Goal: Information Seeking & Learning: Find specific page/section

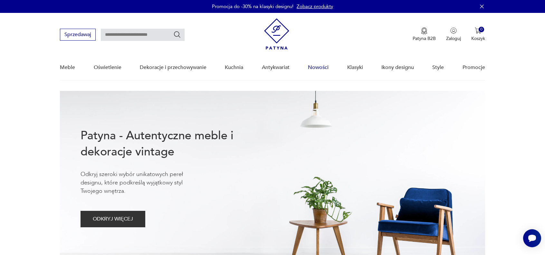
click at [318, 66] on link "Nowości" at bounding box center [318, 67] width 21 height 25
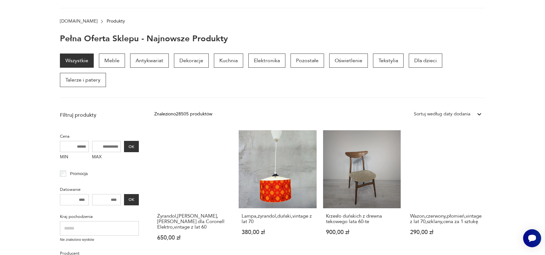
scroll to position [93, 0]
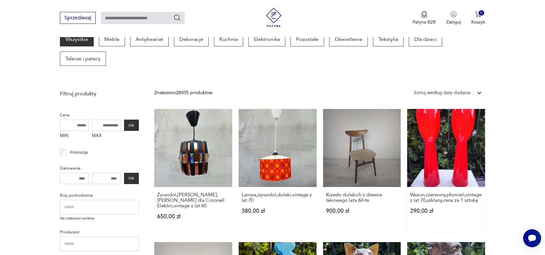
click at [463, 150] on link "Wazon,czerwony,płomień,vintage z lat 70,szklany,cena za 1 sztukę 290,00 zł" at bounding box center [446, 170] width 78 height 123
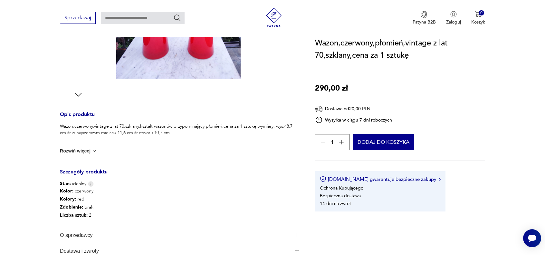
scroll to position [193, 0]
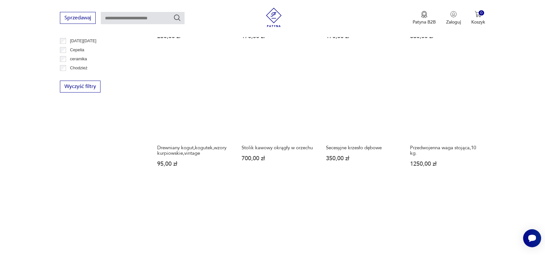
scroll to position [512, 0]
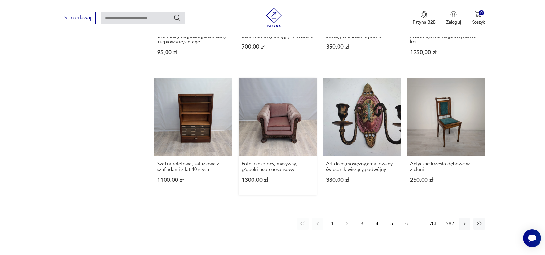
click at [278, 123] on link "Fotel rzeźbiony, masywny, głęboki neorenesansowy 1300,00 zł" at bounding box center [278, 136] width 78 height 117
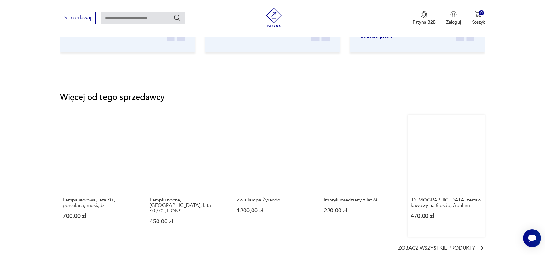
scroll to position [902, 0]
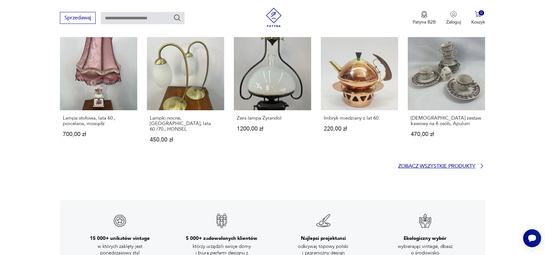
click at [443, 164] on p "Zobacz wszystkie produkty" at bounding box center [436, 166] width 77 height 4
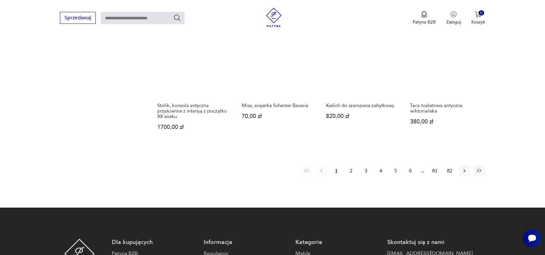
scroll to position [616, 0]
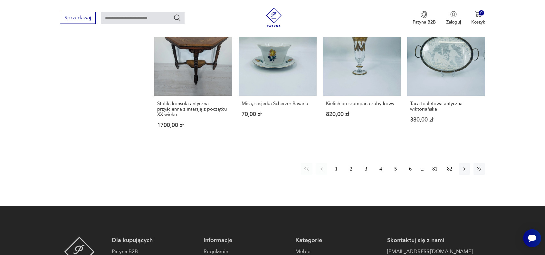
click at [352, 169] on button "2" at bounding box center [351, 169] width 12 height 12
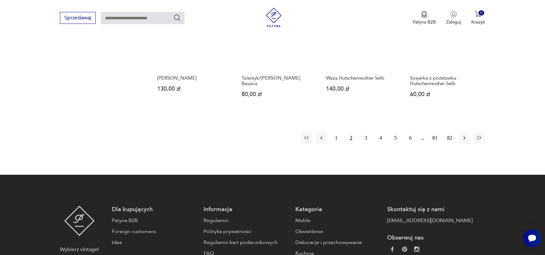
scroll to position [648, 0]
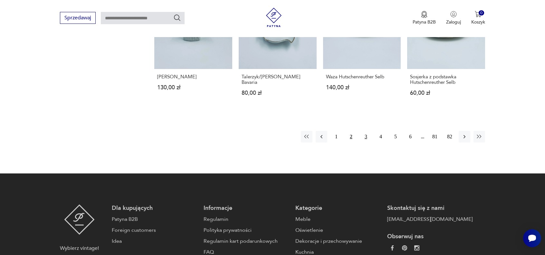
click at [366, 131] on button "3" at bounding box center [366, 137] width 12 height 12
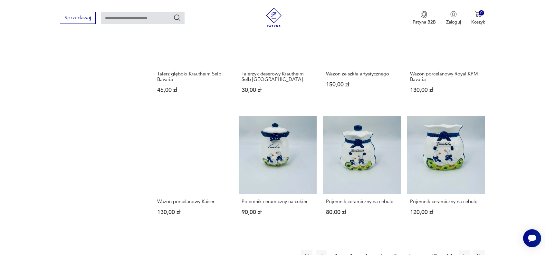
scroll to position [551, 0]
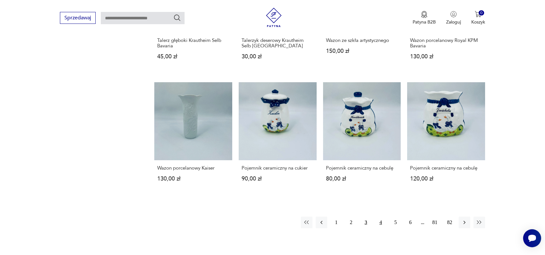
click at [380, 223] on button "4" at bounding box center [381, 222] width 12 height 12
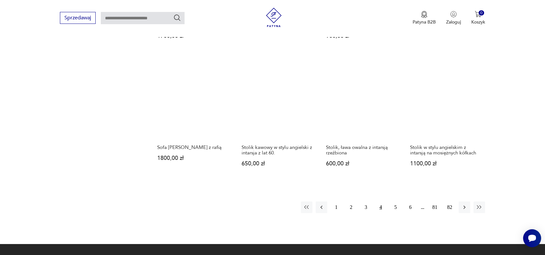
scroll to position [583, 0]
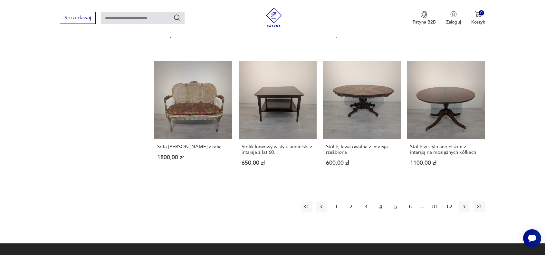
click at [396, 201] on button "5" at bounding box center [396, 207] width 12 height 12
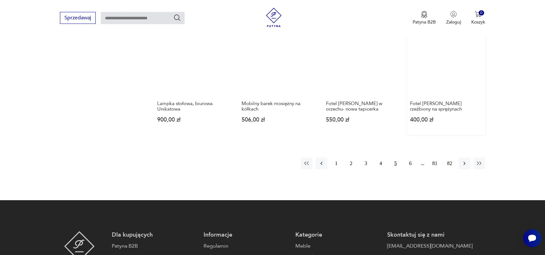
scroll to position [648, 0]
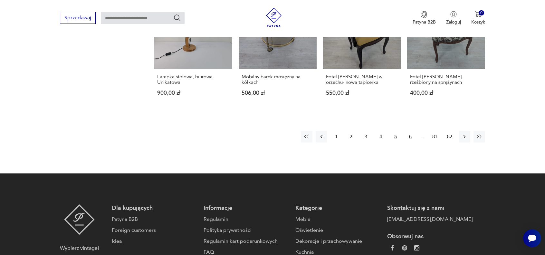
drag, startPoint x: 411, startPoint y: 136, endPoint x: 415, endPoint y: 139, distance: 5.5
click at [411, 136] on button "6" at bounding box center [410, 137] width 12 height 12
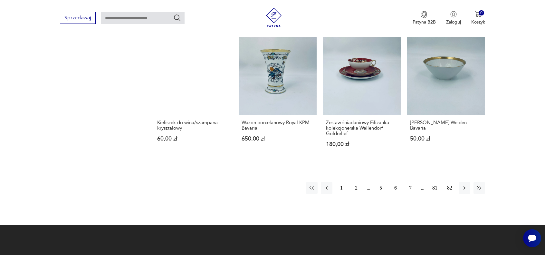
scroll to position [616, 0]
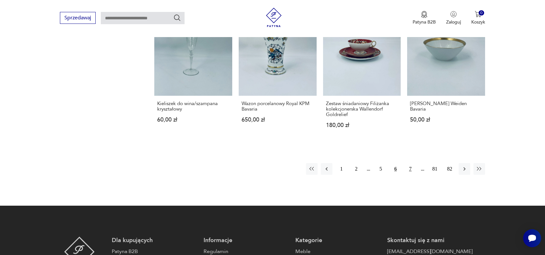
click at [411, 166] on button "7" at bounding box center [410, 169] width 12 height 12
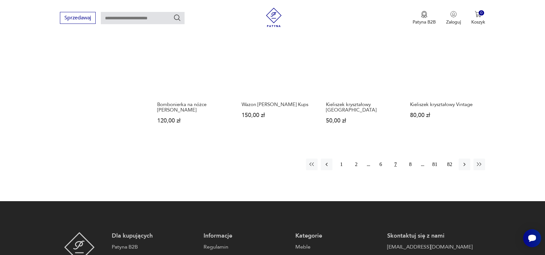
scroll to position [616, 0]
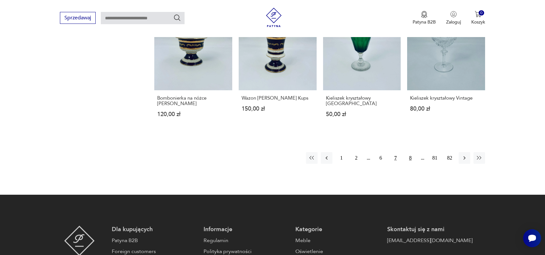
click at [410, 157] on button "8" at bounding box center [410, 158] width 12 height 12
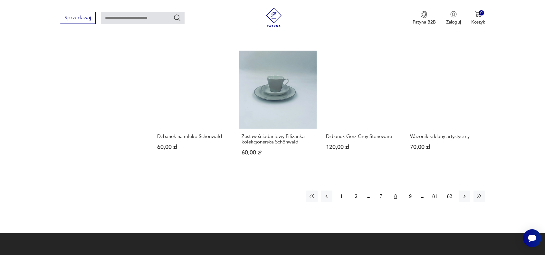
scroll to position [583, 0]
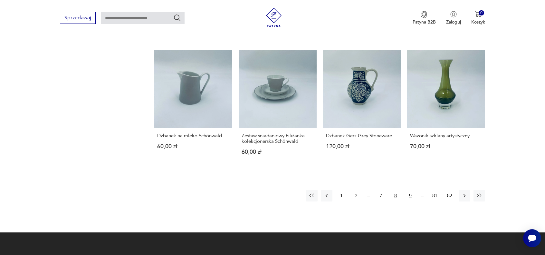
click at [411, 194] on button "9" at bounding box center [410, 196] width 12 height 12
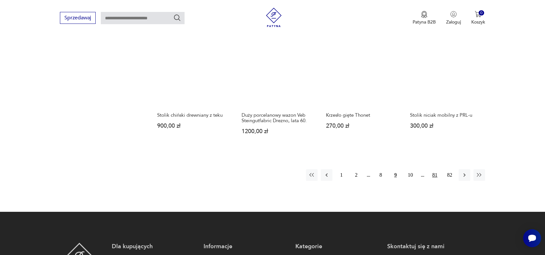
scroll to position [616, 0]
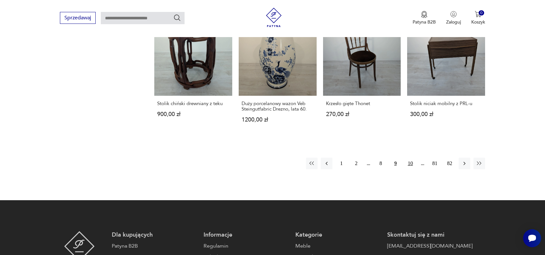
click at [411, 163] on button "10" at bounding box center [410, 163] width 12 height 12
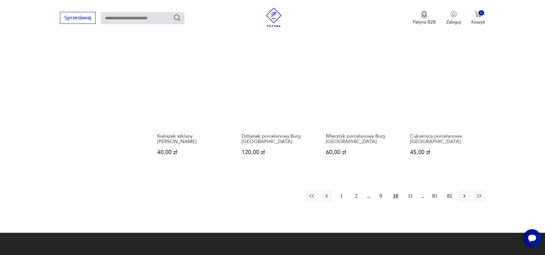
scroll to position [648, 0]
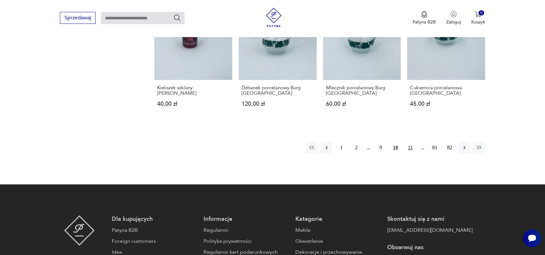
click at [412, 142] on button "11" at bounding box center [410, 148] width 12 height 12
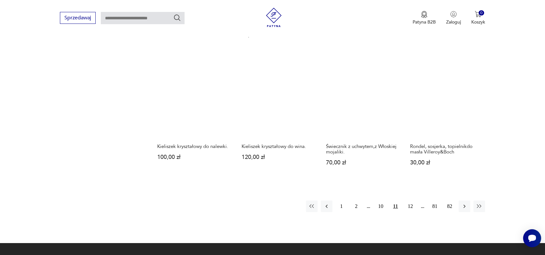
scroll to position [583, 0]
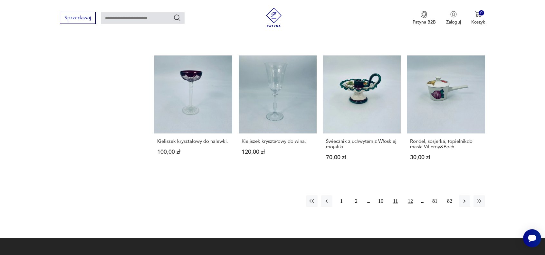
click at [409, 195] on button "12" at bounding box center [410, 201] width 12 height 12
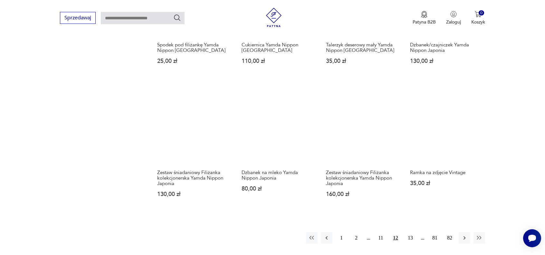
scroll to position [583, 0]
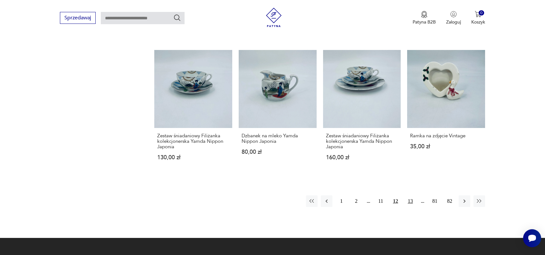
click at [412, 200] on button "13" at bounding box center [410, 201] width 12 height 12
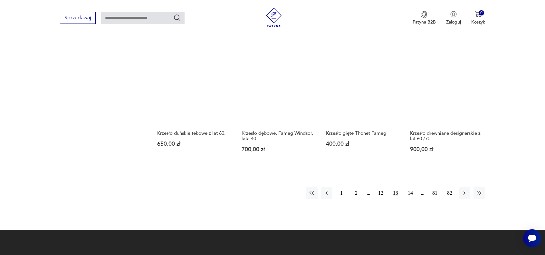
scroll to position [616, 0]
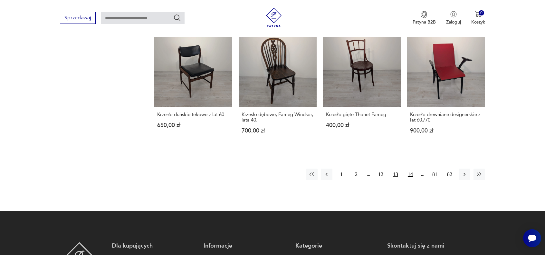
click at [409, 172] on button "14" at bounding box center [410, 174] width 12 height 12
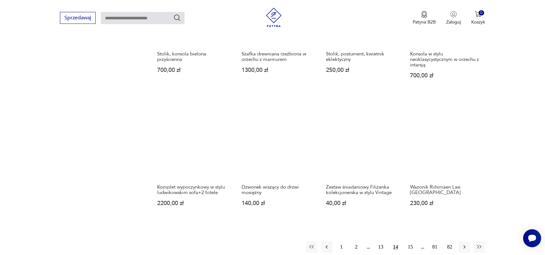
scroll to position [551, 0]
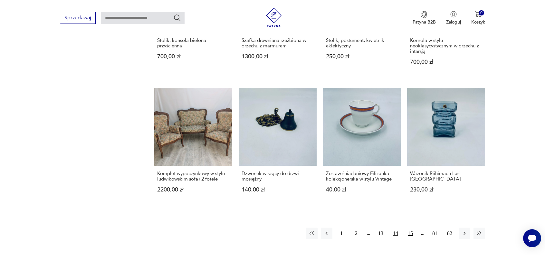
click at [409, 232] on button "15" at bounding box center [410, 233] width 12 height 12
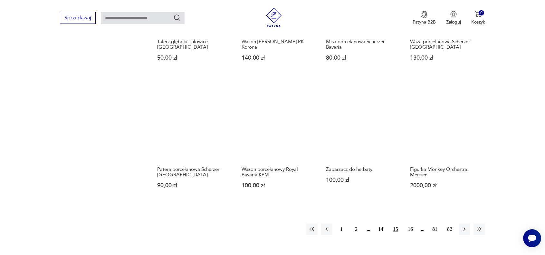
scroll to position [583, 0]
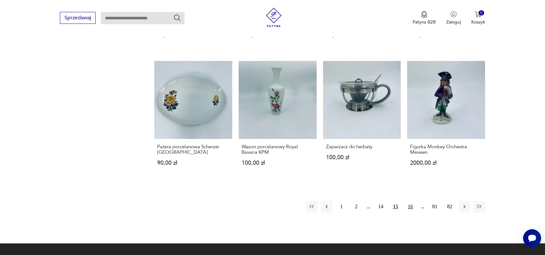
click at [412, 201] on button "16" at bounding box center [410, 207] width 12 height 12
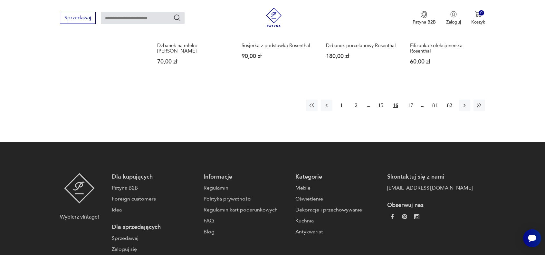
scroll to position [680, 0]
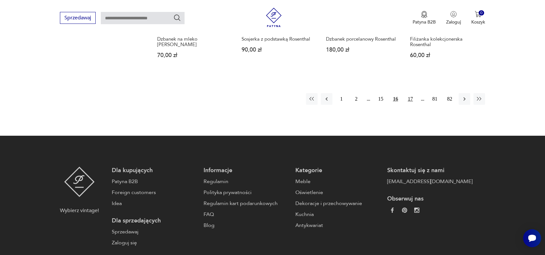
click at [408, 97] on button "17" at bounding box center [410, 99] width 12 height 12
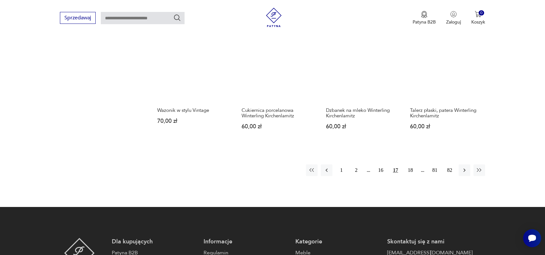
scroll to position [616, 0]
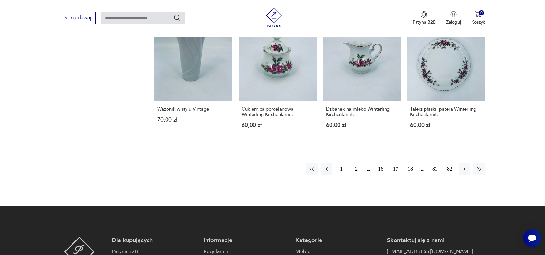
drag, startPoint x: 410, startPoint y: 168, endPoint x: 413, endPoint y: 171, distance: 4.3
click at [410, 168] on button "18" at bounding box center [410, 169] width 12 height 12
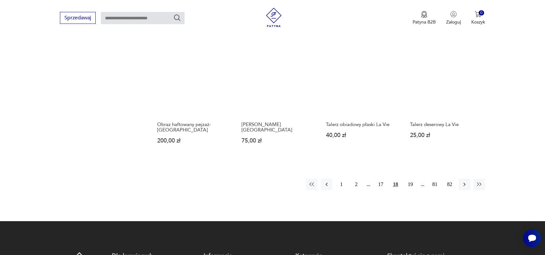
scroll to position [616, 0]
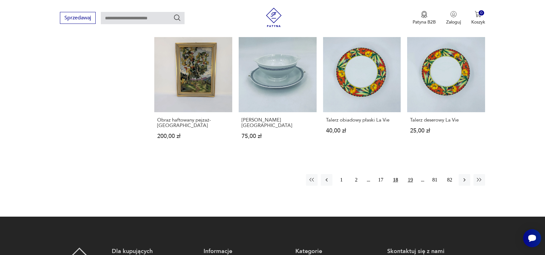
click at [411, 174] on button "19" at bounding box center [410, 180] width 12 height 12
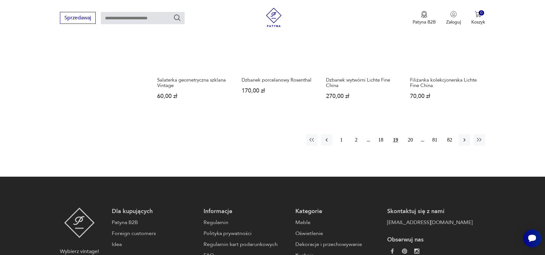
scroll to position [648, 0]
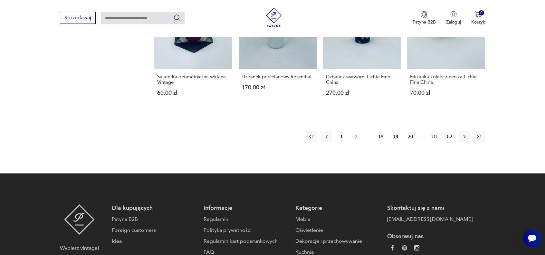
click at [413, 137] on button "20" at bounding box center [410, 137] width 12 height 12
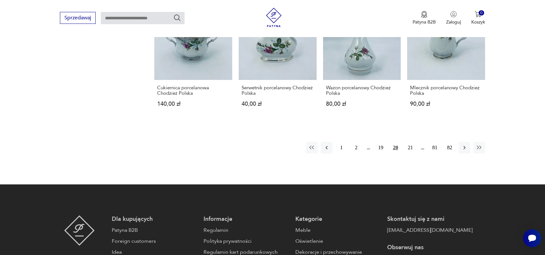
scroll to position [648, 0]
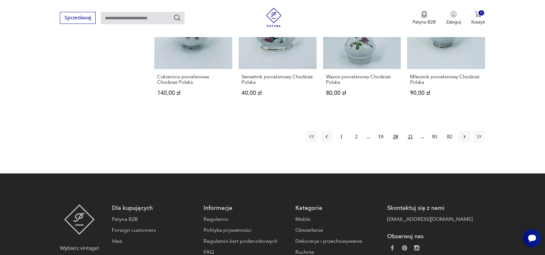
click at [410, 131] on button "21" at bounding box center [410, 137] width 12 height 12
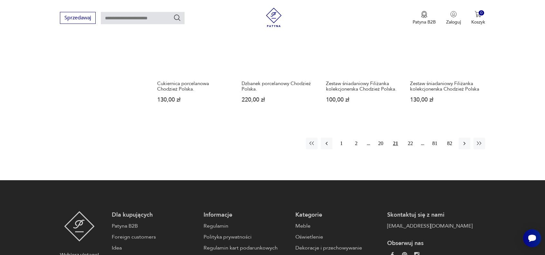
scroll to position [648, 0]
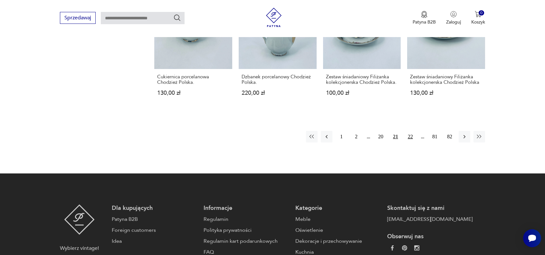
click at [409, 138] on button "22" at bounding box center [410, 137] width 12 height 12
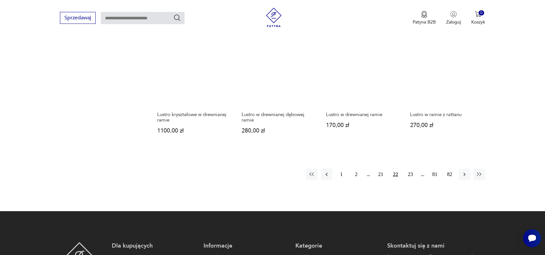
scroll to position [616, 0]
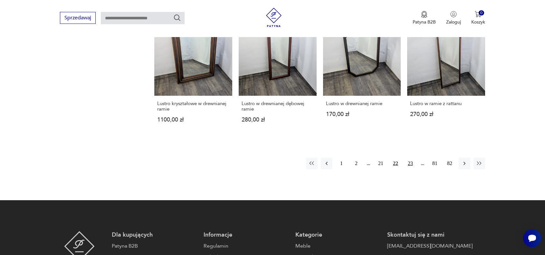
click at [410, 163] on button "23" at bounding box center [410, 163] width 12 height 12
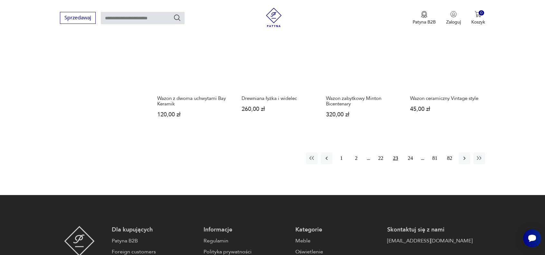
scroll to position [648, 0]
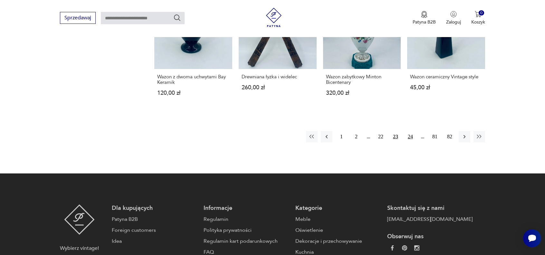
click at [410, 131] on button "24" at bounding box center [410, 137] width 12 height 12
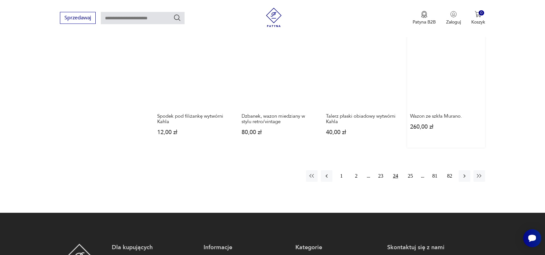
scroll to position [616, 0]
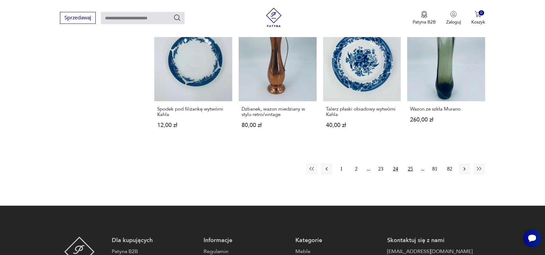
click at [413, 165] on button "25" at bounding box center [410, 169] width 12 height 12
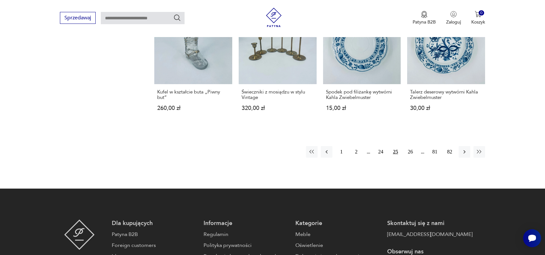
scroll to position [648, 0]
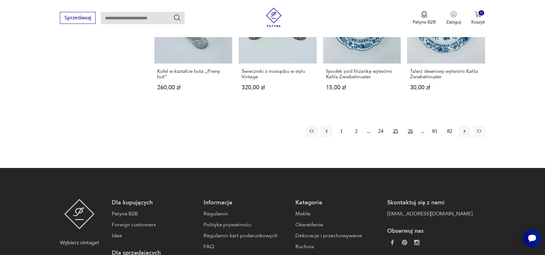
click at [409, 131] on button "26" at bounding box center [410, 131] width 12 height 12
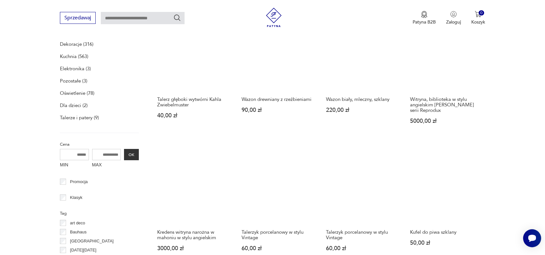
scroll to position [261, 0]
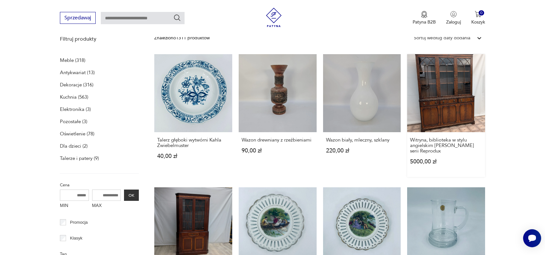
click at [457, 89] on link "Witryna, biblioteka w stylu angielskim [PERSON_NAME] Funnel serii Reprodux 5000…" at bounding box center [446, 115] width 78 height 123
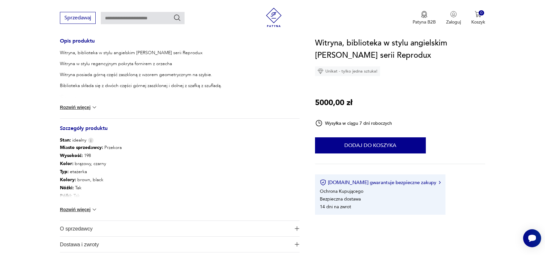
scroll to position [322, 0]
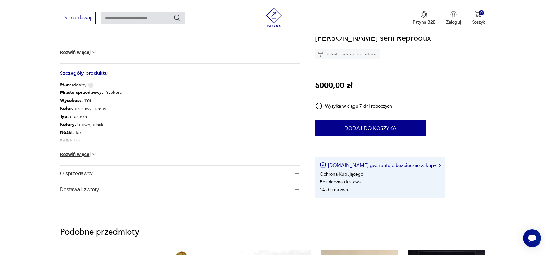
click at [79, 155] on button "Rozwiń więcej" at bounding box center [78, 154] width 37 height 6
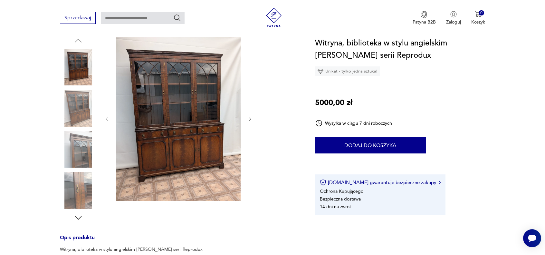
scroll to position [32, 0]
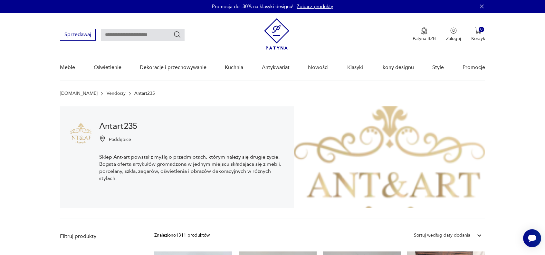
click at [274, 30] on img at bounding box center [276, 33] width 25 height 31
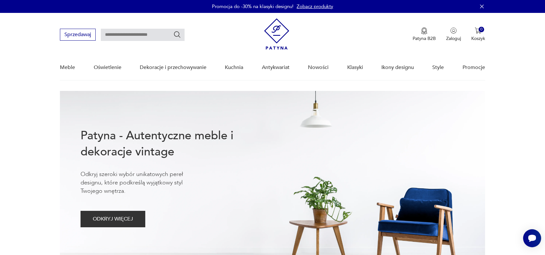
click at [107, 35] on input "text" at bounding box center [143, 35] width 84 height 12
type input "****"
click at [179, 34] on icon "Szukaj" at bounding box center [177, 35] width 8 height 8
type input "****"
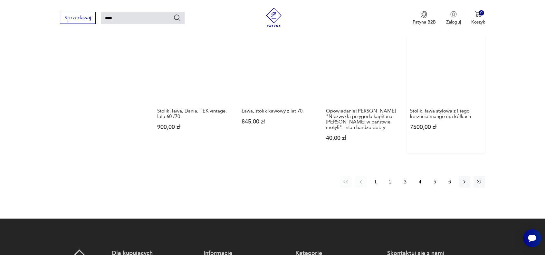
scroll to position [506, 0]
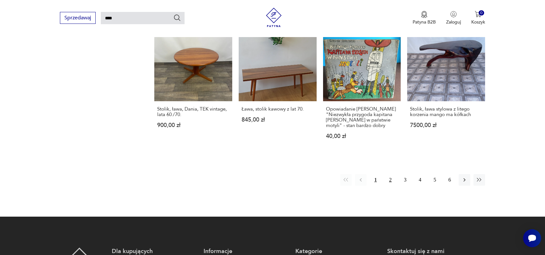
click at [389, 179] on button "2" at bounding box center [390, 180] width 12 height 12
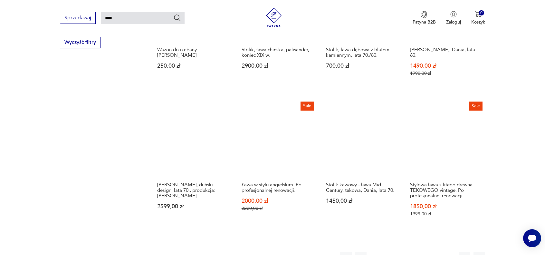
scroll to position [538, 0]
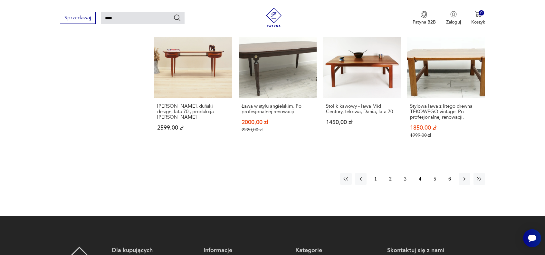
click at [407, 173] on button "3" at bounding box center [405, 179] width 12 height 12
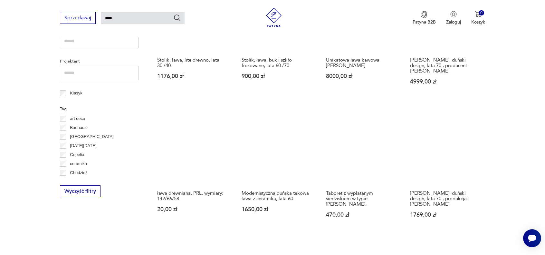
scroll to position [313, 0]
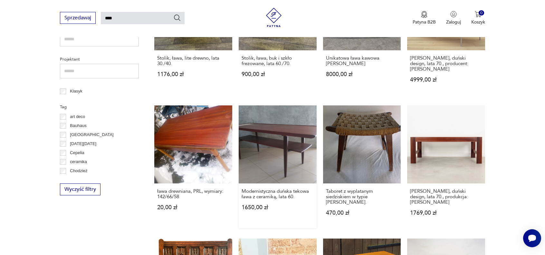
click at [271, 132] on link "Modernistyczna duńska tekowa ława z ceramiką, lata 60. 1650,00 zł" at bounding box center [278, 166] width 78 height 123
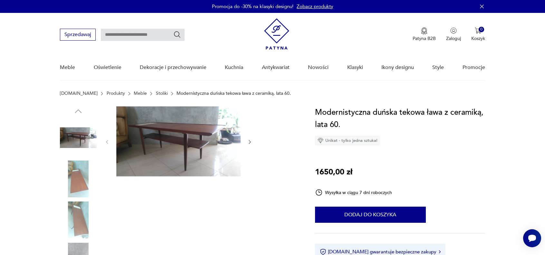
click at [76, 178] on img at bounding box center [78, 178] width 37 height 37
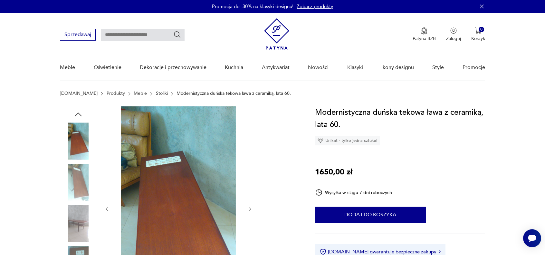
type input "****"
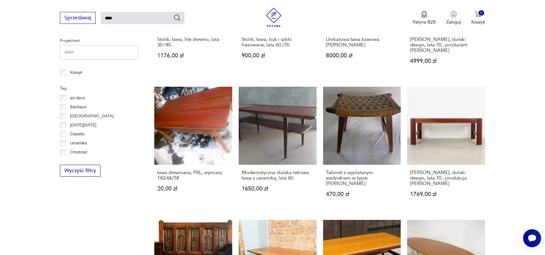
scroll to position [442, 0]
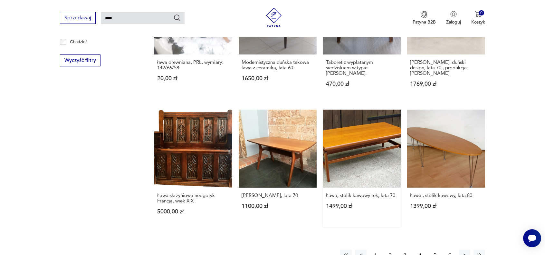
click at [356, 138] on link "Ława, stolik kawowy tek, lata 70. 1499,00 zł" at bounding box center [362, 167] width 78 height 117
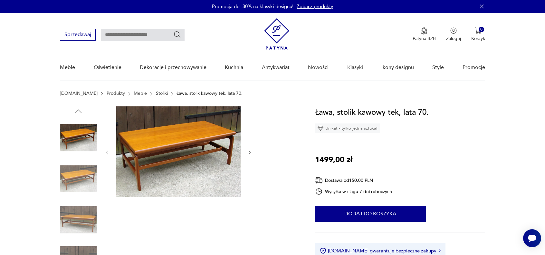
type input "****"
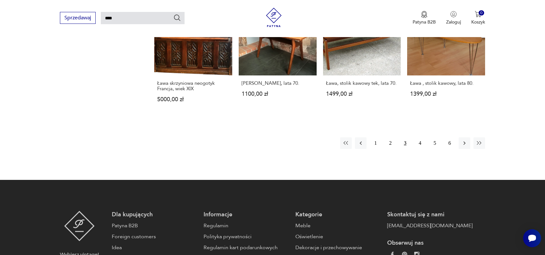
scroll to position [571, 0]
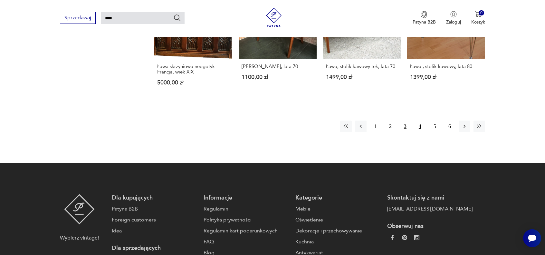
click at [418, 120] on button "4" at bounding box center [420, 126] width 12 height 12
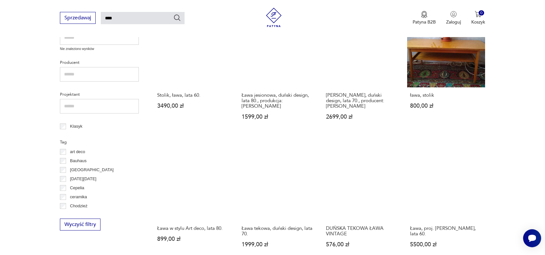
scroll to position [313, 0]
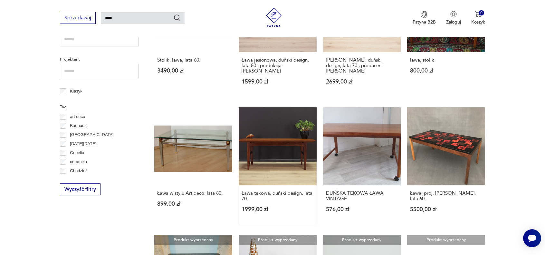
click at [294, 143] on link "Ława tekowa, duński design, lata 70. 1999,00 zł" at bounding box center [278, 165] width 78 height 117
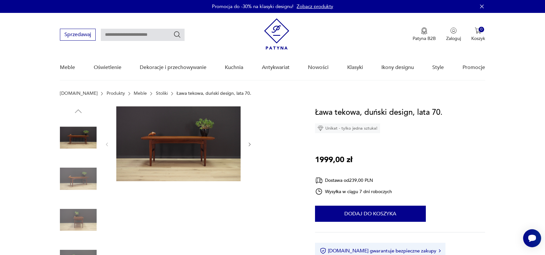
type input "****"
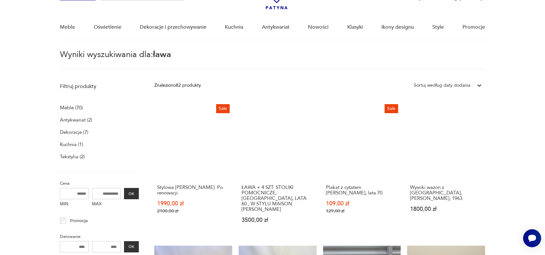
scroll to position [64, 0]
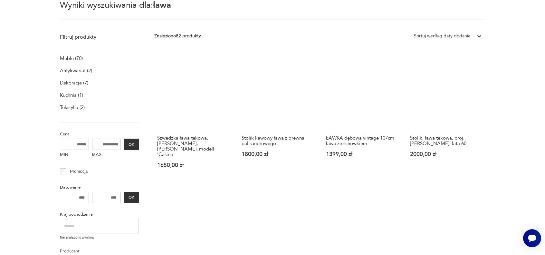
scroll to position [55, 0]
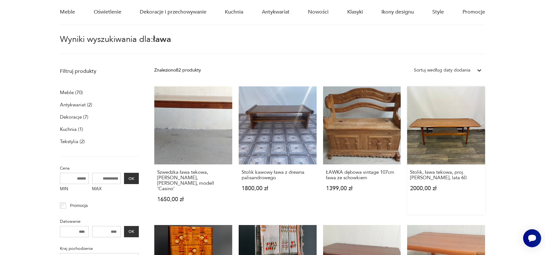
click at [455, 128] on link "Stolik, ława tekowa, proj. [PERSON_NAME], lata 60. 2000,00 zł" at bounding box center [446, 150] width 78 height 128
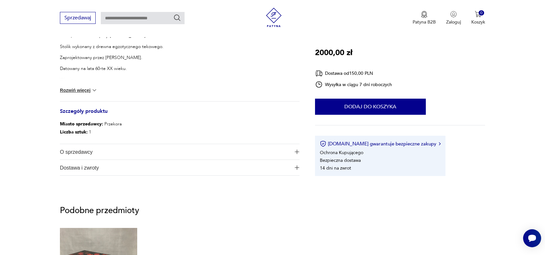
scroll to position [290, 0]
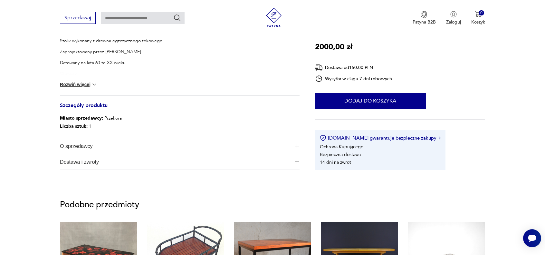
click at [86, 84] on button "Rozwiń więcej" at bounding box center [78, 84] width 37 height 6
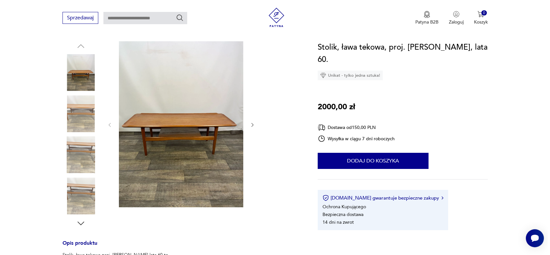
scroll to position [64, 0]
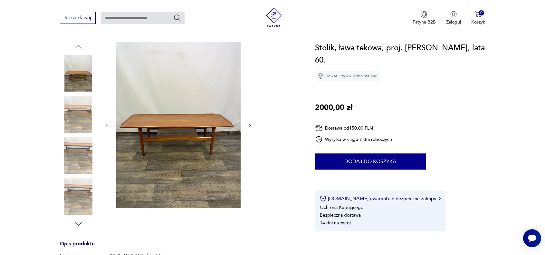
click at [187, 121] on img at bounding box center [178, 125] width 124 height 166
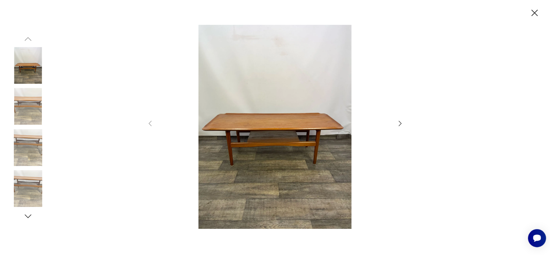
click at [398, 124] on icon "button" at bounding box center [400, 123] width 8 height 8
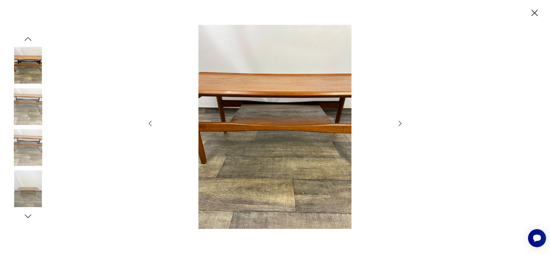
click at [398, 124] on icon "button" at bounding box center [400, 123] width 8 height 8
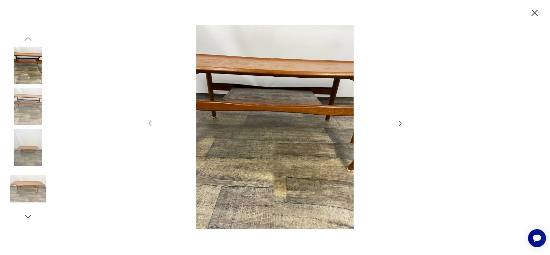
click at [398, 124] on icon "button" at bounding box center [400, 123] width 8 height 8
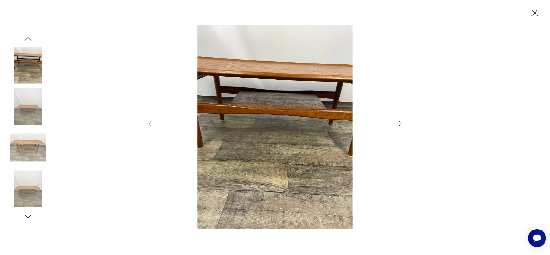
click at [397, 126] on icon "button" at bounding box center [400, 123] width 8 height 8
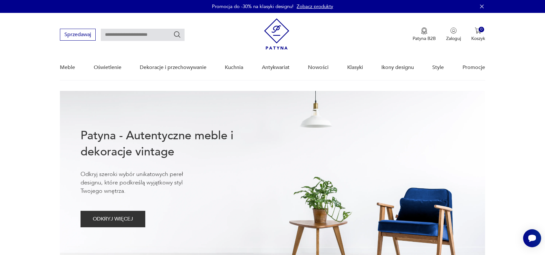
click at [108, 34] on input "text" at bounding box center [143, 35] width 84 height 12
type input "**********"
click at [179, 34] on icon "Szukaj" at bounding box center [177, 35] width 8 height 8
type input "**********"
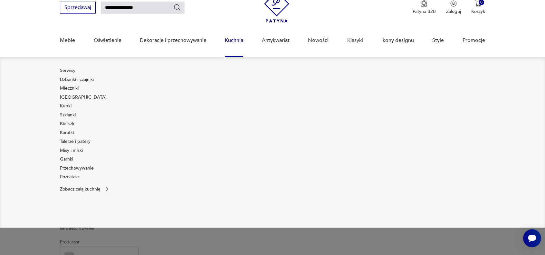
scroll to position [27, 0]
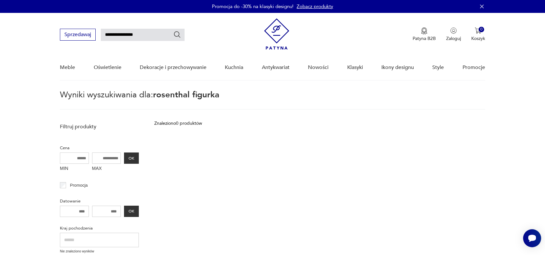
drag, startPoint x: 124, startPoint y: 34, endPoint x: 103, endPoint y: 40, distance: 21.9
click at [104, 40] on input "**********" at bounding box center [143, 35] width 84 height 12
click at [127, 35] on input "*******" at bounding box center [143, 35] width 84 height 12
type input "**********"
click at [178, 34] on icon "Szukaj" at bounding box center [177, 35] width 8 height 8
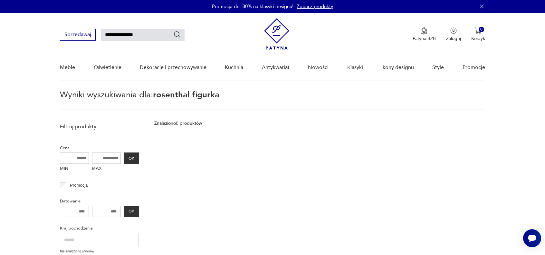
type input "**********"
click at [211, 96] on span "figurka rosental" at bounding box center [184, 95] width 62 height 12
click at [134, 35] on input "**********" at bounding box center [143, 35] width 84 height 12
drag, startPoint x: 121, startPoint y: 35, endPoint x: 151, endPoint y: 40, distance: 31.0
click at [151, 40] on input "**********" at bounding box center [143, 35] width 84 height 12
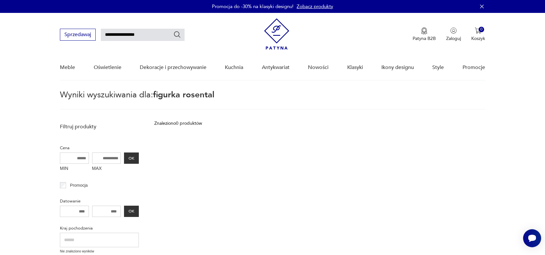
drag, startPoint x: 120, startPoint y: 35, endPoint x: 105, endPoint y: 37, distance: 15.5
click at [105, 37] on input "**********" at bounding box center [143, 35] width 84 height 12
type input "*********"
click at [177, 33] on icon "Szukaj" at bounding box center [177, 35] width 8 height 8
type input "*********"
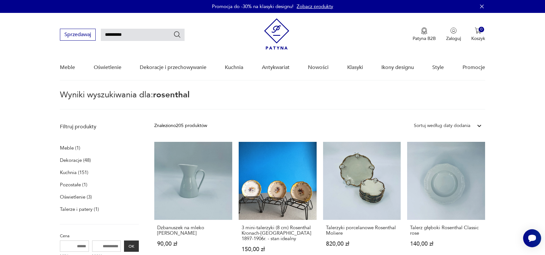
click at [71, 160] on p "Dekoracje (48)" at bounding box center [75, 160] width 31 height 9
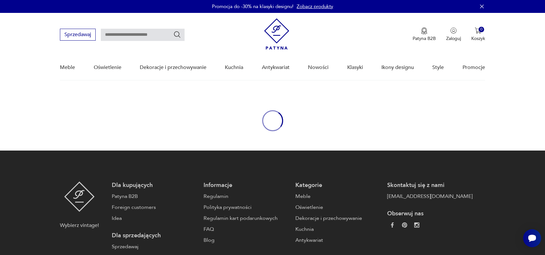
type input "*********"
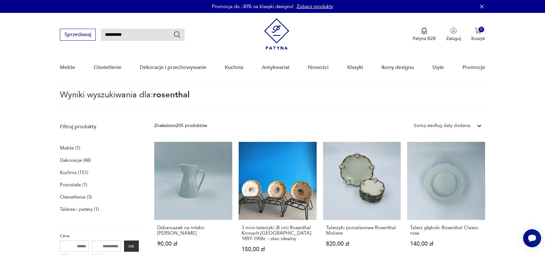
click at [128, 34] on input "*********" at bounding box center [143, 35] width 84 height 12
type input "*"
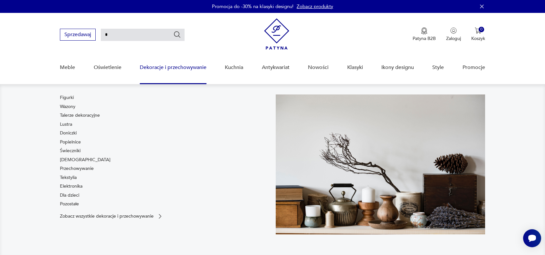
click at [185, 69] on link "Dekoracje i przechowywanie" at bounding box center [173, 67] width 67 height 25
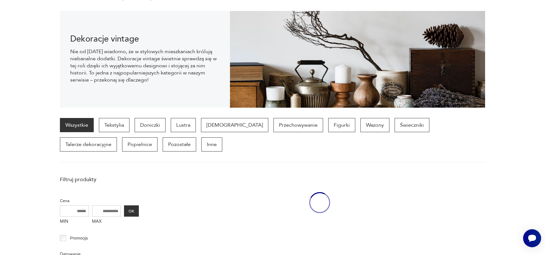
scroll to position [109, 0]
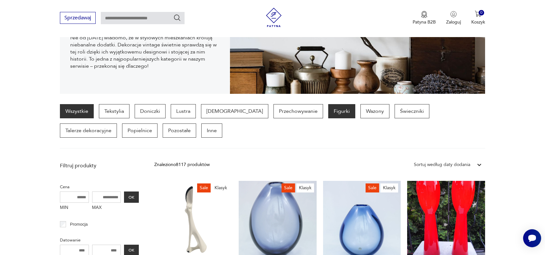
click at [328, 112] on p "Figurki" at bounding box center [341, 111] width 27 height 14
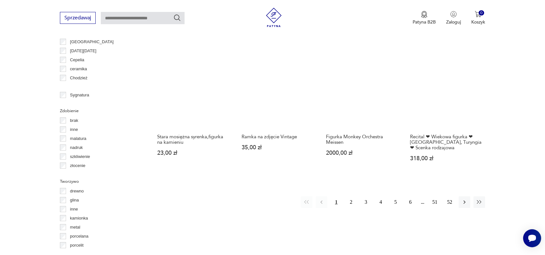
scroll to position [718, 0]
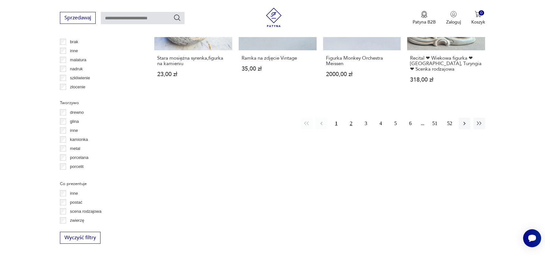
click at [351, 122] on button "2" at bounding box center [351, 124] width 12 height 12
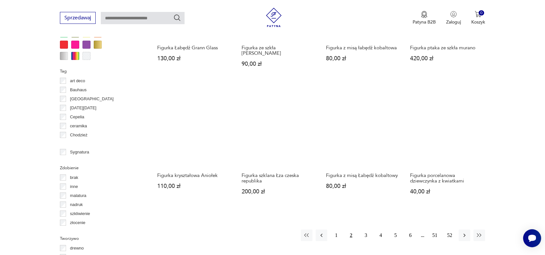
scroll to position [589, 0]
